Goal: Task Accomplishment & Management: Use online tool/utility

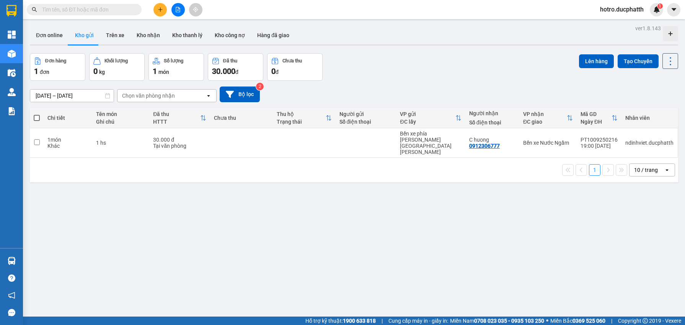
click at [614, 14] on span "hotro.ducphatth" at bounding box center [622, 10] width 56 height 10
click at [606, 24] on span "Đăng xuất" at bounding box center [624, 24] width 41 height 8
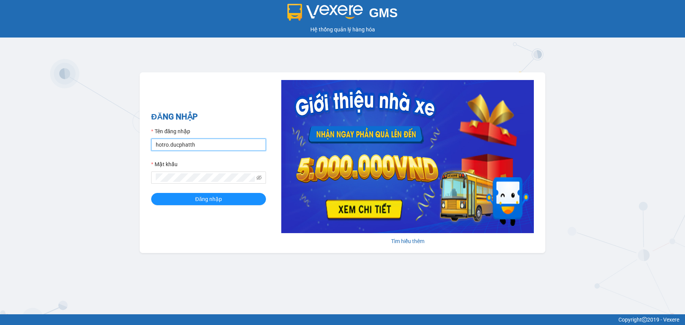
drag, startPoint x: 206, startPoint y: 148, endPoint x: 143, endPoint y: 145, distance: 63.6
click at [143, 145] on div "ĐĂNG NHẬP Tên đăng nhập hotro.ducphatth Mật khẩu Đăng nhập [PERSON_NAME] thêm" at bounding box center [343, 162] width 406 height 181
type input "vietnguyen.vxr"
click at [208, 216] on div "ĐĂNG NHẬP Tên đăng nhập vietnguyen.vxr Mật khẩu Đăng nhập [PERSON_NAME] thêm" at bounding box center [343, 162] width 406 height 181
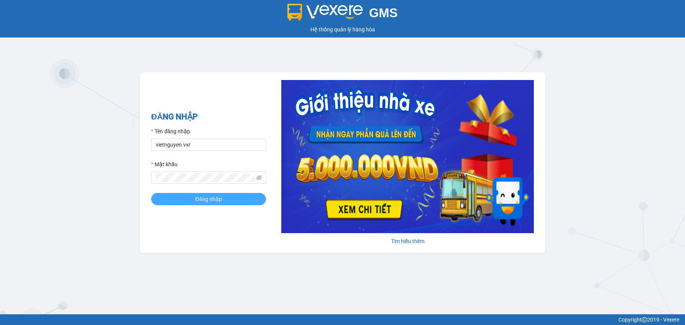
click at [216, 204] on button "Đăng nhập" at bounding box center [208, 199] width 115 height 12
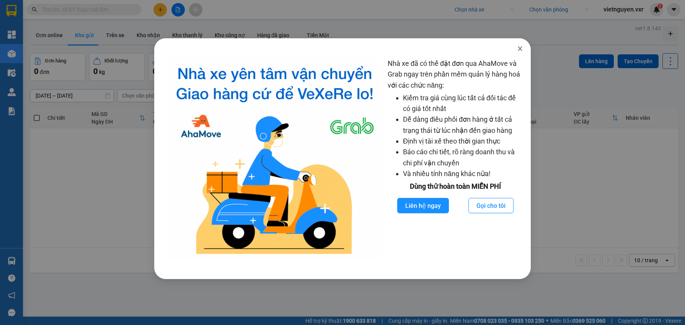
click at [521, 53] on span "Close" at bounding box center [519, 48] width 21 height 21
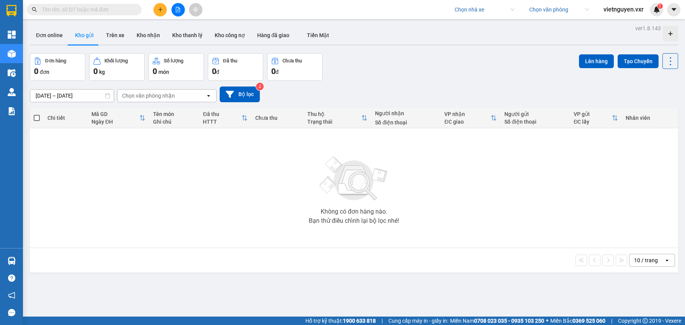
click at [470, 11] on input "search" at bounding box center [482, 9] width 54 height 11
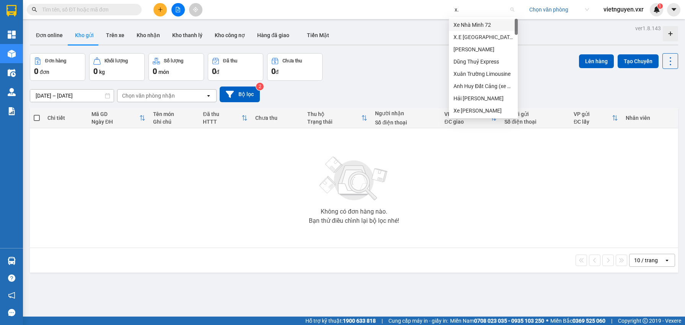
type input "x.e"
click at [480, 39] on div "X.E [GEOGRAPHIC_DATA]" at bounding box center [484, 37] width 60 height 8
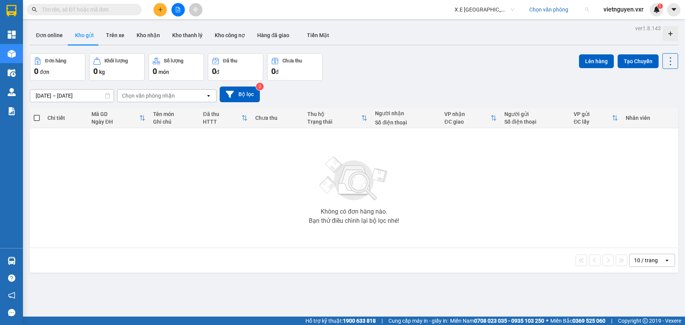
click at [576, 15] on span at bounding box center [556, 9] width 54 height 11
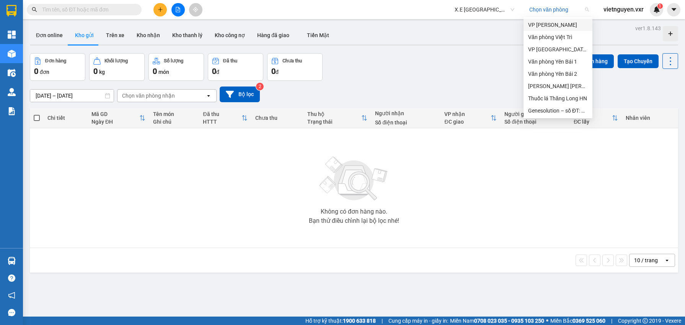
click at [556, 23] on div "VP [PERSON_NAME]" at bounding box center [558, 25] width 60 height 8
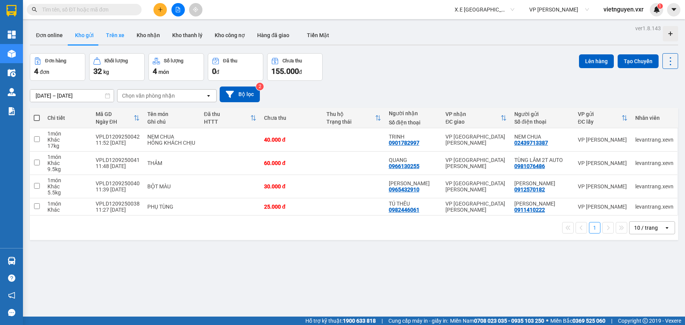
click at [113, 29] on button "Trên xe" at bounding box center [115, 35] width 31 height 18
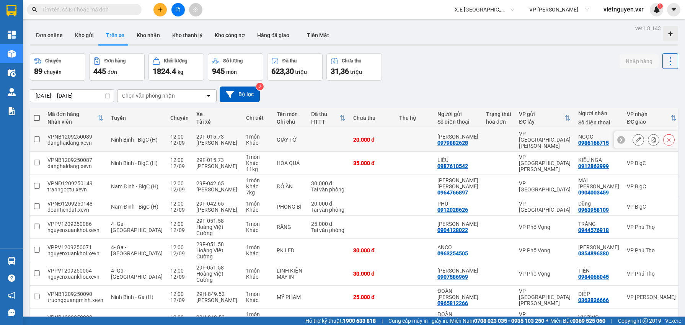
click at [650, 144] on div at bounding box center [653, 139] width 11 height 11
click at [651, 137] on icon at bounding box center [653, 139] width 5 height 5
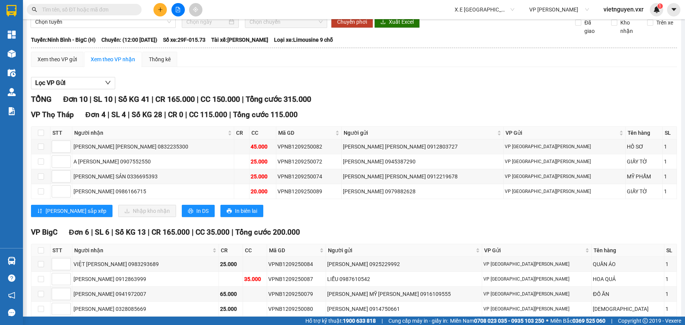
scroll to position [28, 0]
